Goal: Transaction & Acquisition: Purchase product/service

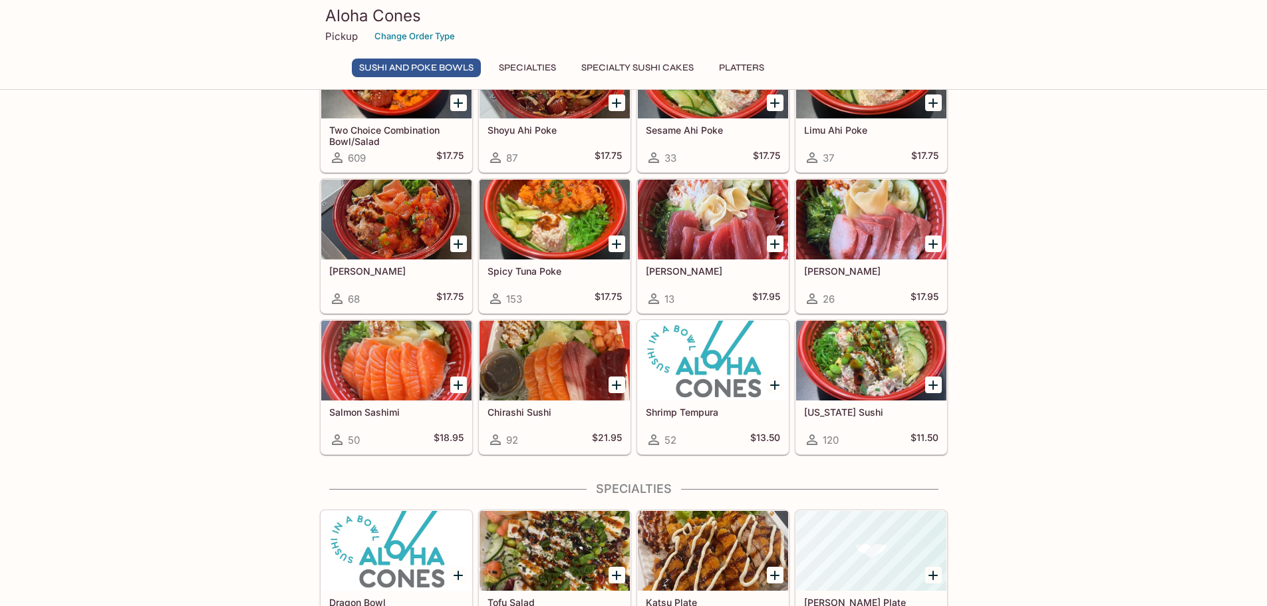
scroll to position [133, 0]
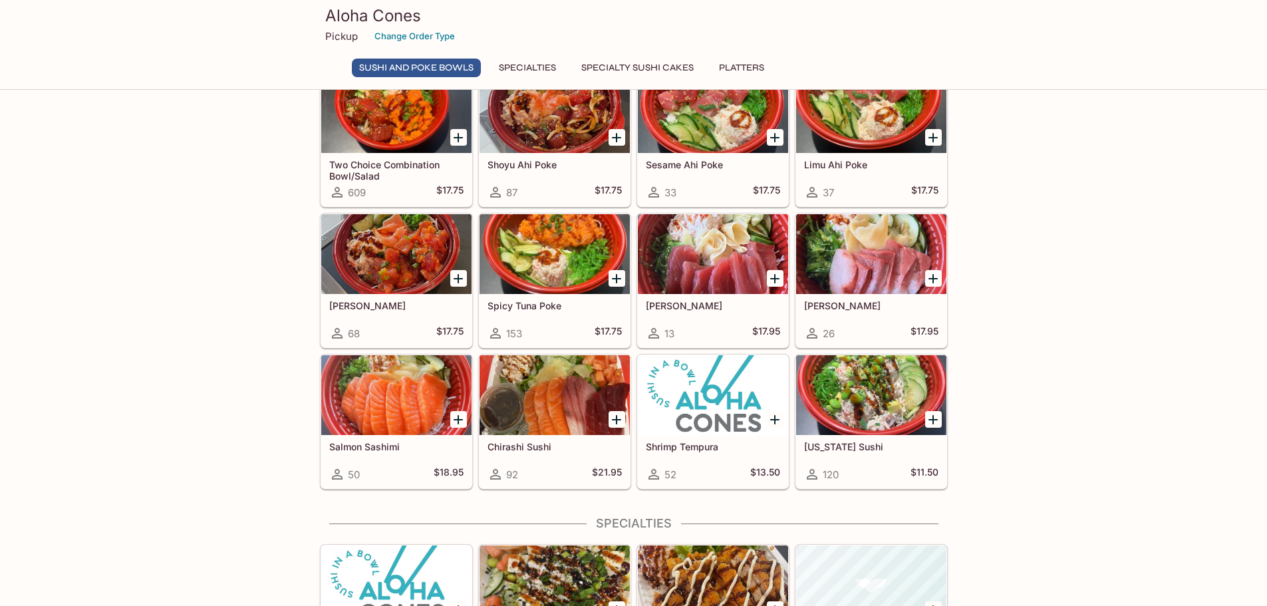
click at [873, 273] on div at bounding box center [871, 254] width 150 height 80
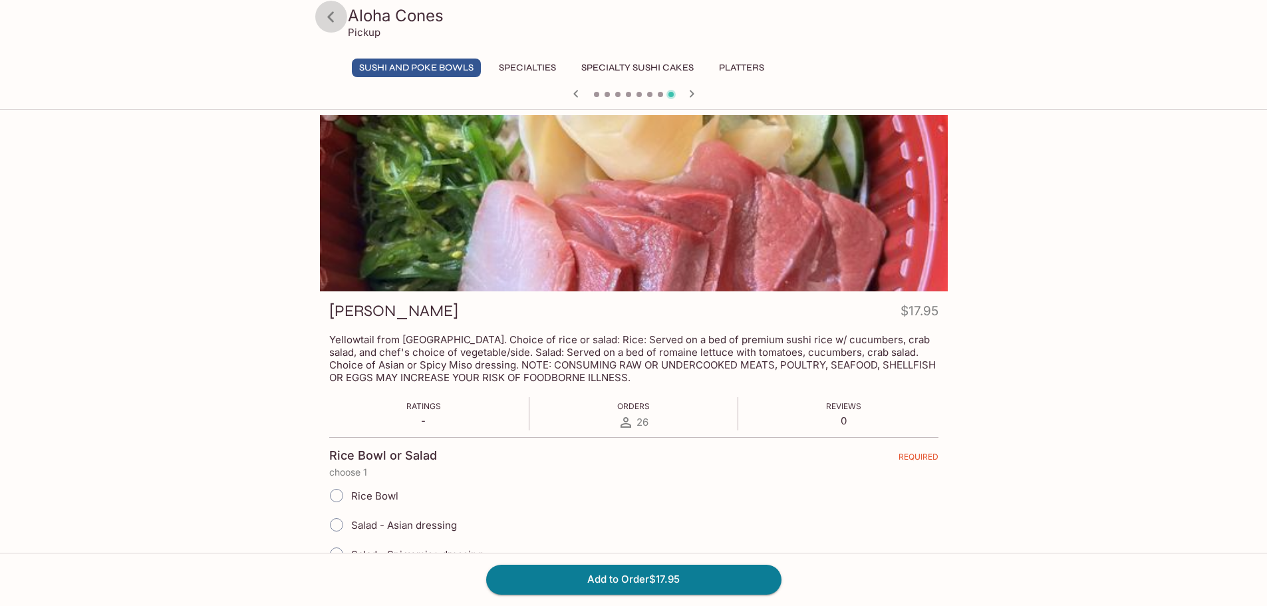
click at [333, 15] on icon at bounding box center [330, 16] width 23 height 23
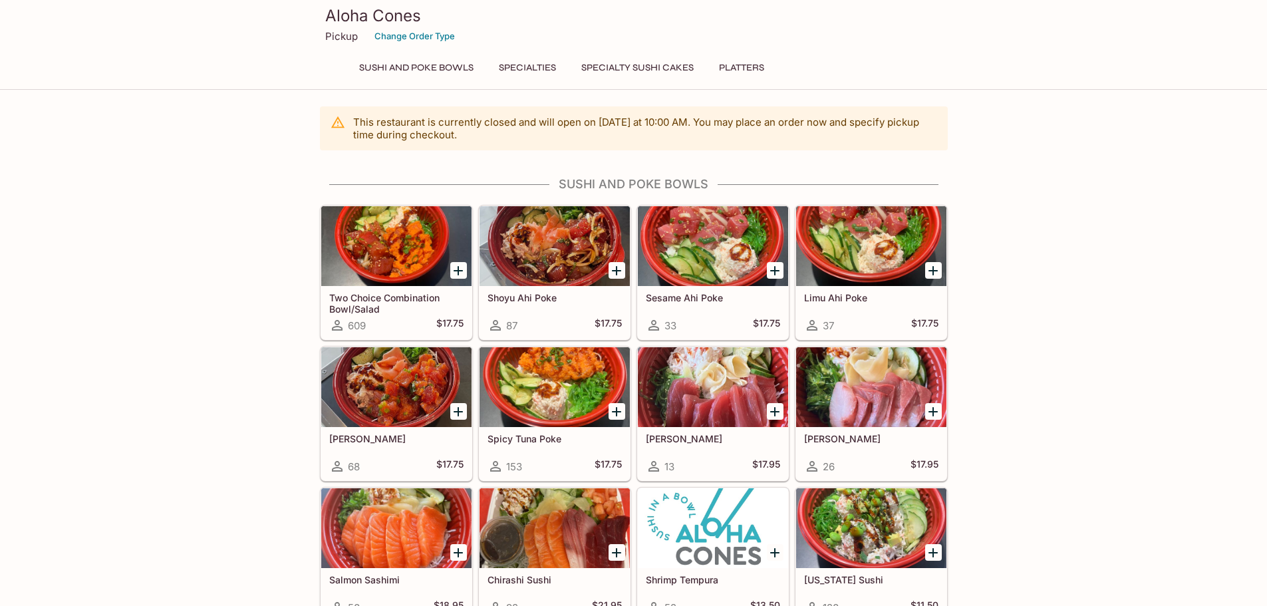
click at [563, 247] on div at bounding box center [555, 246] width 150 height 80
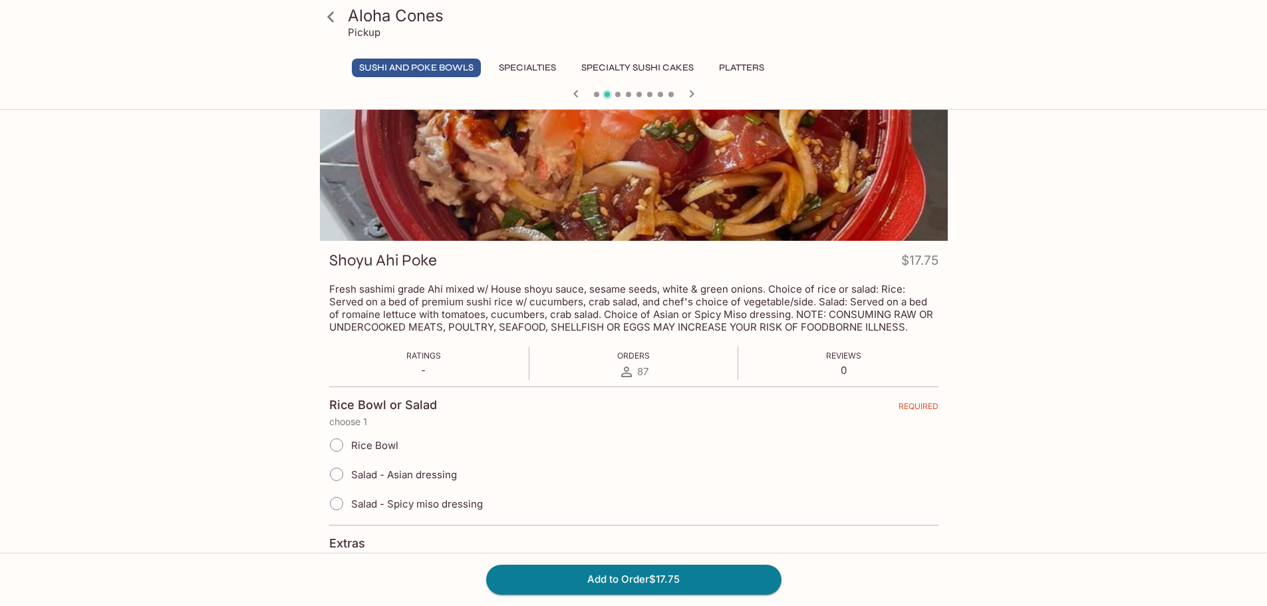
scroll to position [133, 0]
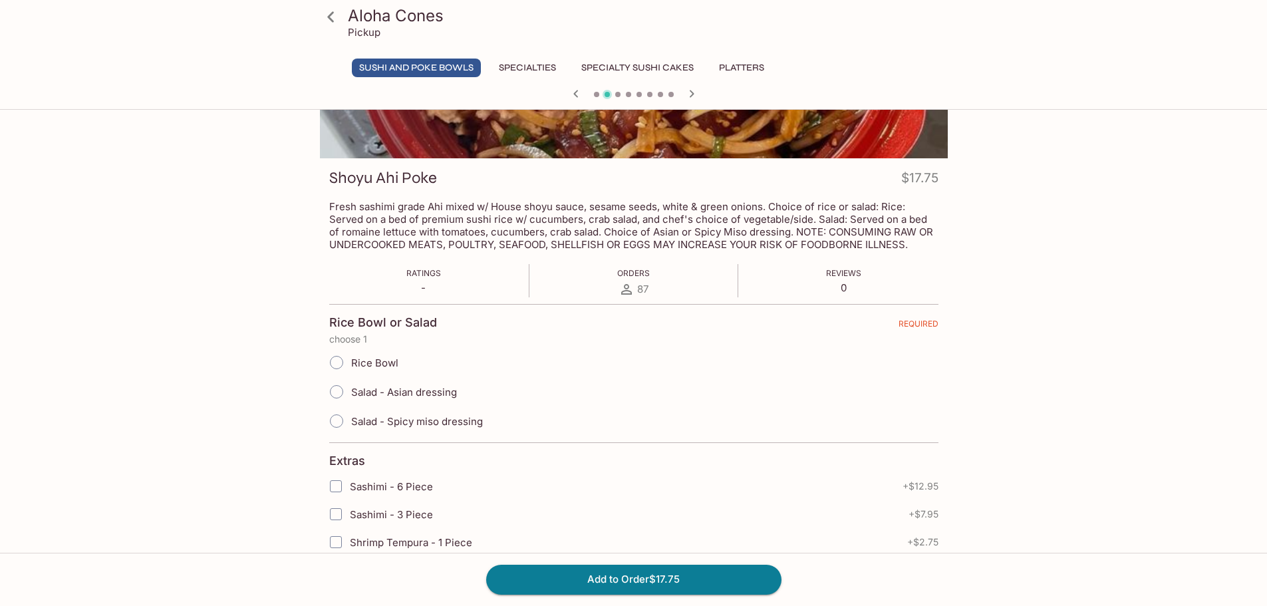
click at [388, 361] on span "Rice Bowl" at bounding box center [374, 363] width 47 height 13
click at [351, 361] on input "Rice Bowl" at bounding box center [337, 363] width 28 height 28
radio input "true"
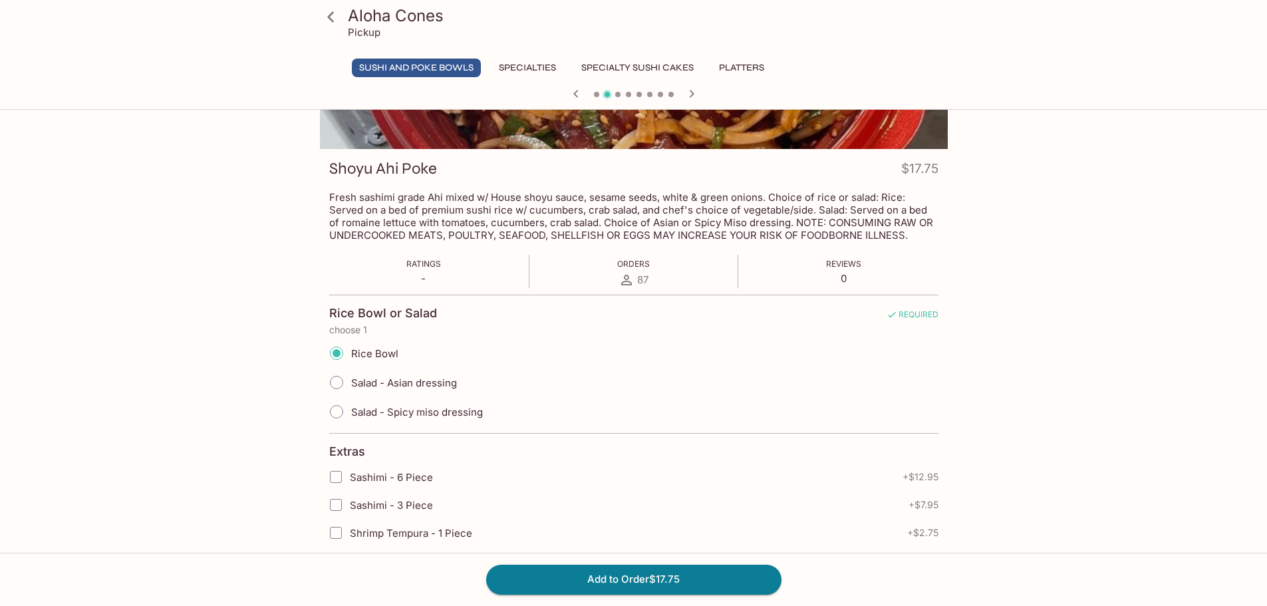
scroll to position [0, 0]
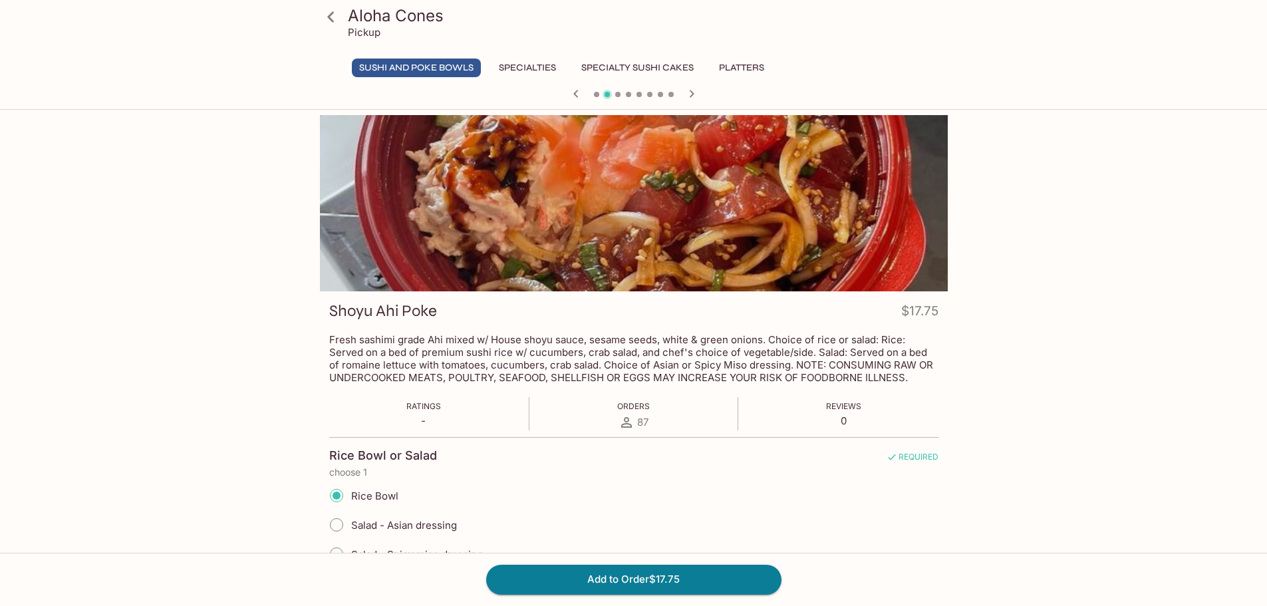
click at [553, 63] on button "Specialties" at bounding box center [528, 68] width 72 height 19
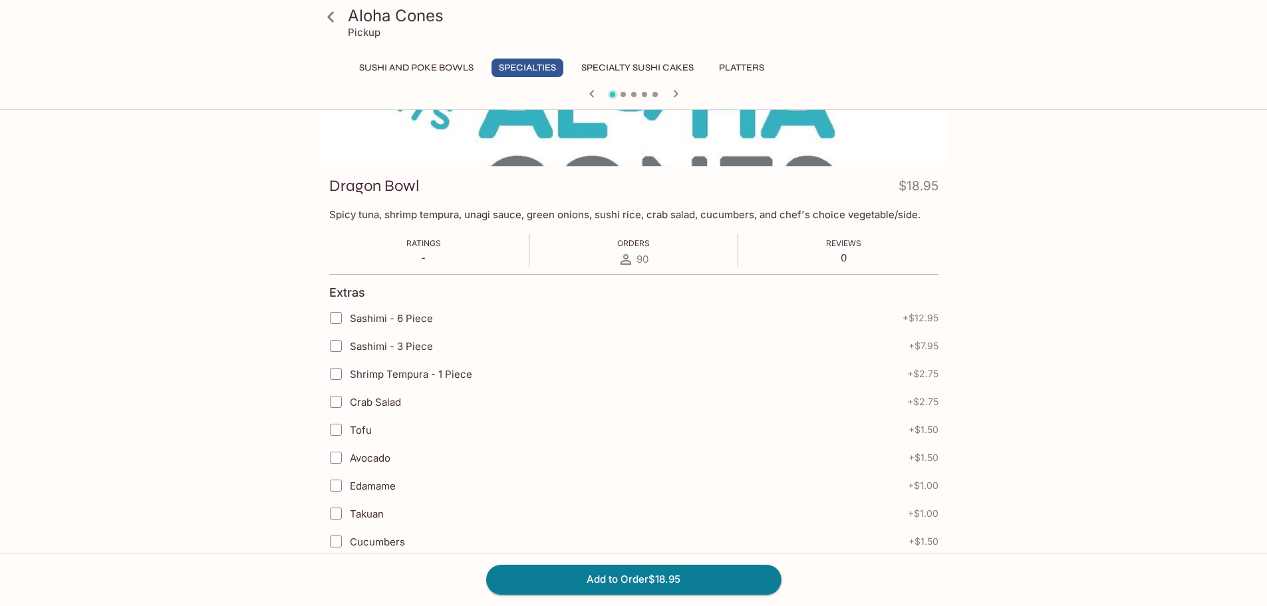
click at [643, 70] on button "Specialty Sushi Cakes" at bounding box center [637, 68] width 127 height 19
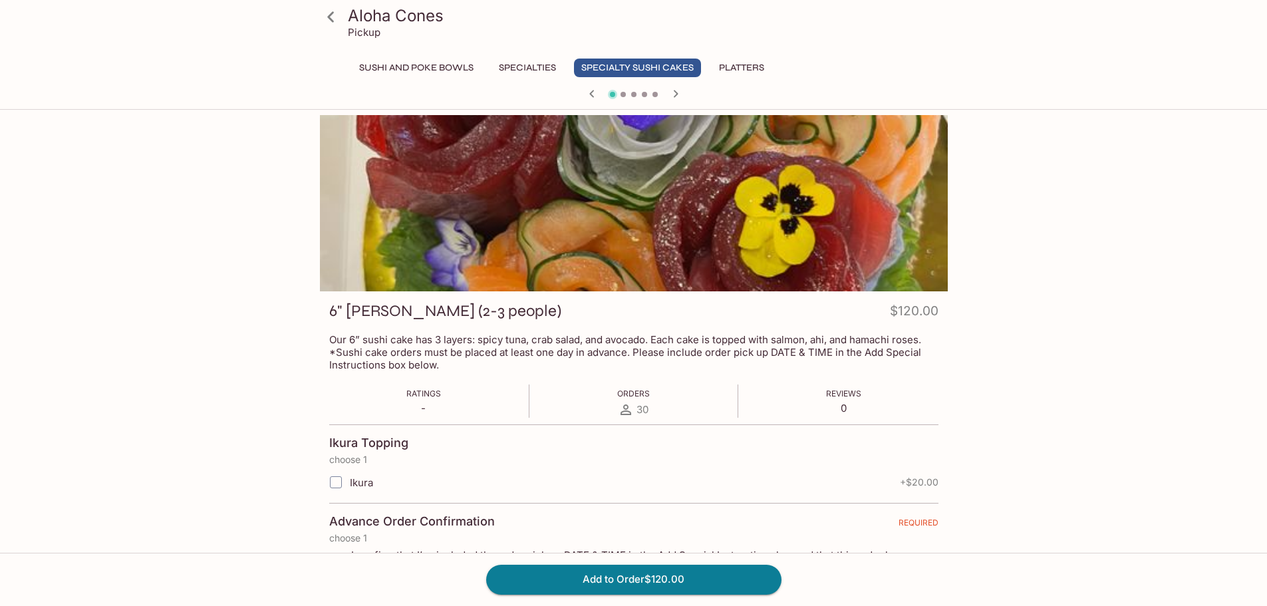
click at [434, 59] on button "Sushi and Poke Bowls" at bounding box center [416, 68] width 129 height 19
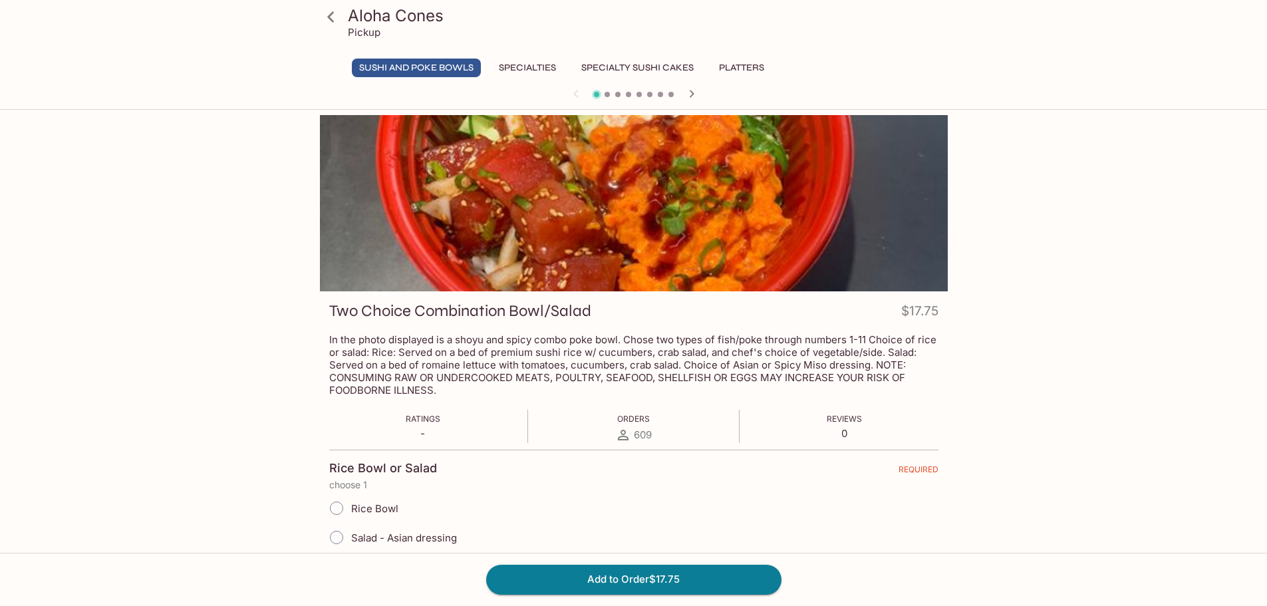
click at [533, 61] on button "Specialties" at bounding box center [528, 68] width 72 height 19
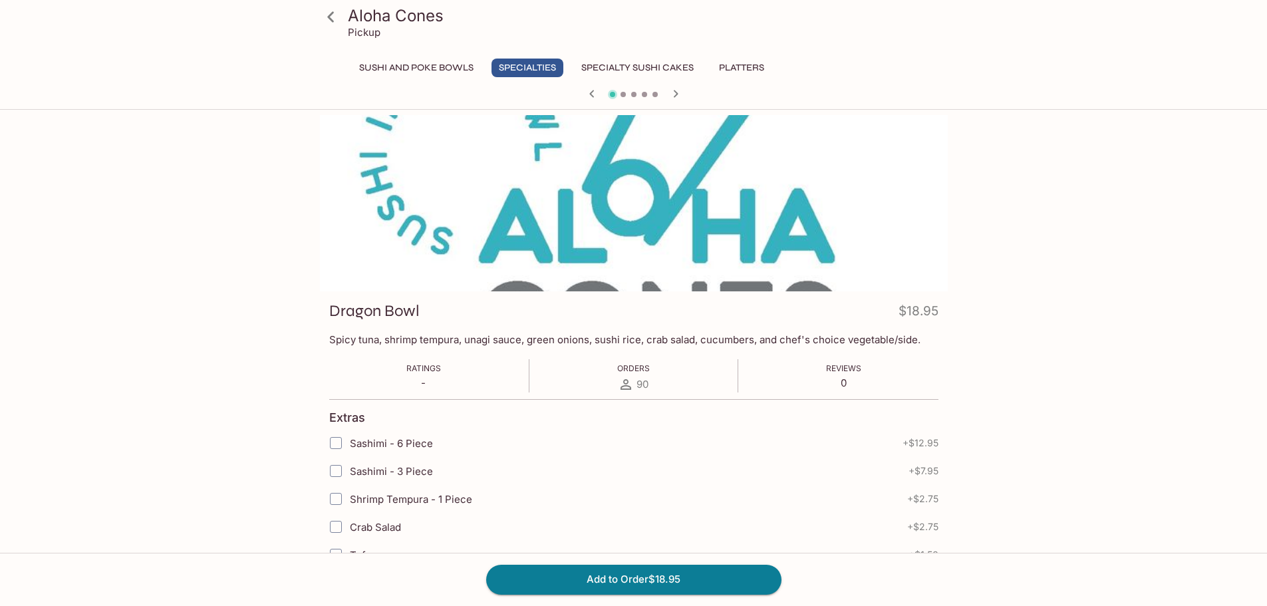
click at [676, 94] on icon "button" at bounding box center [675, 93] width 5 height 7
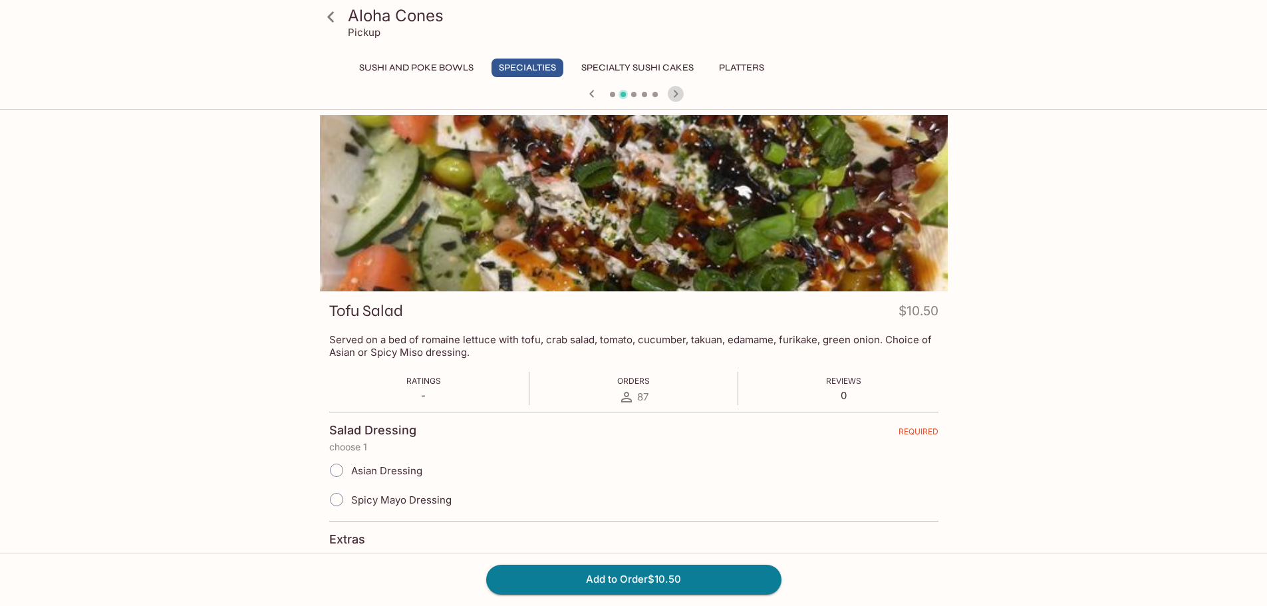
click at [676, 94] on icon "button" at bounding box center [675, 93] width 5 height 7
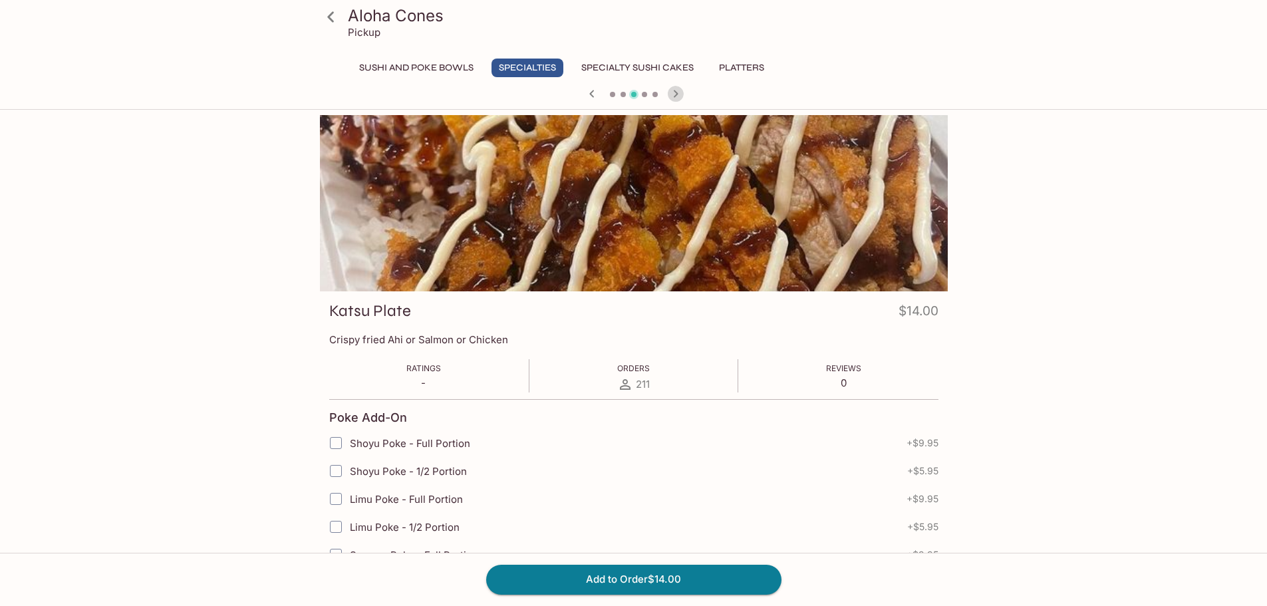
click at [676, 94] on icon "button" at bounding box center [675, 93] width 5 height 7
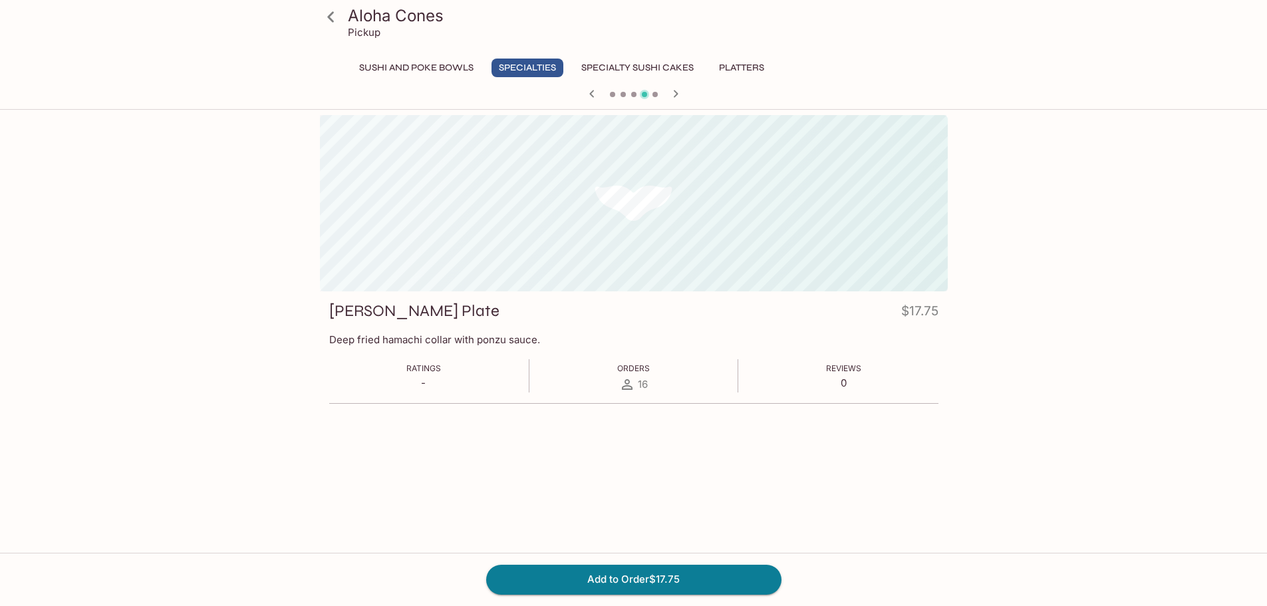
click at [585, 92] on icon "button" at bounding box center [592, 94] width 16 height 16
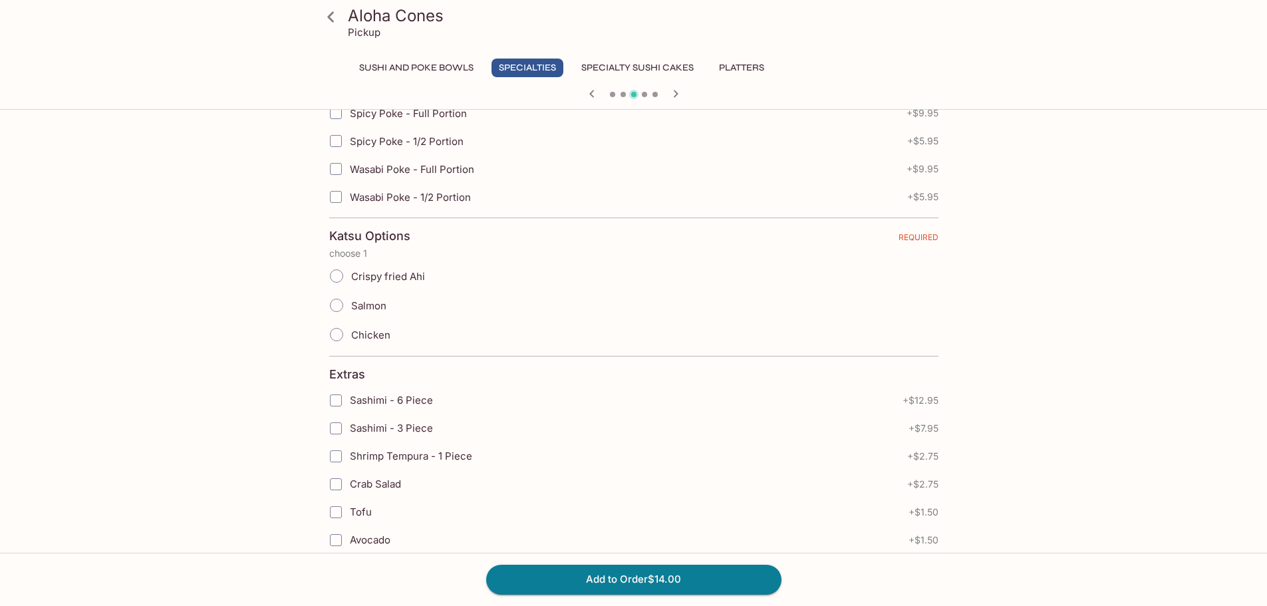
scroll to position [532, 0]
